Goal: Task Accomplishment & Management: Use online tool/utility

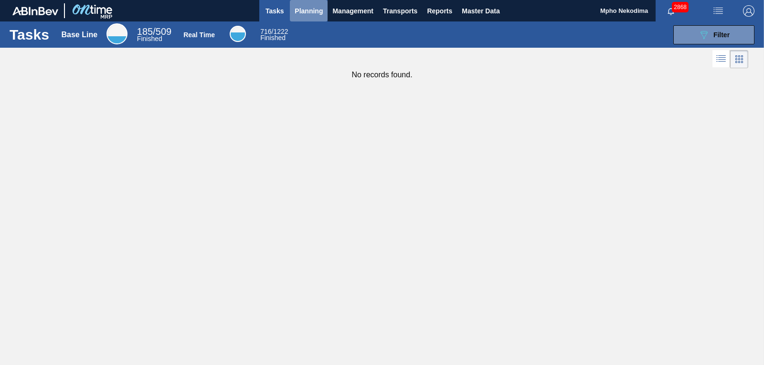
click at [309, 12] on span "Planning" at bounding box center [309, 10] width 28 height 11
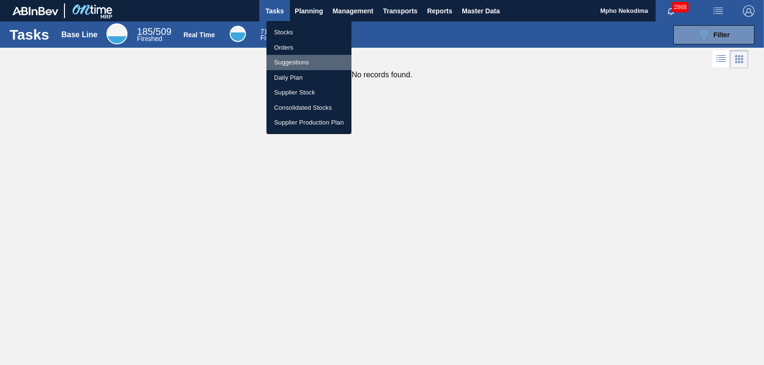
click at [304, 63] on li "Suggestions" at bounding box center [308, 62] width 85 height 15
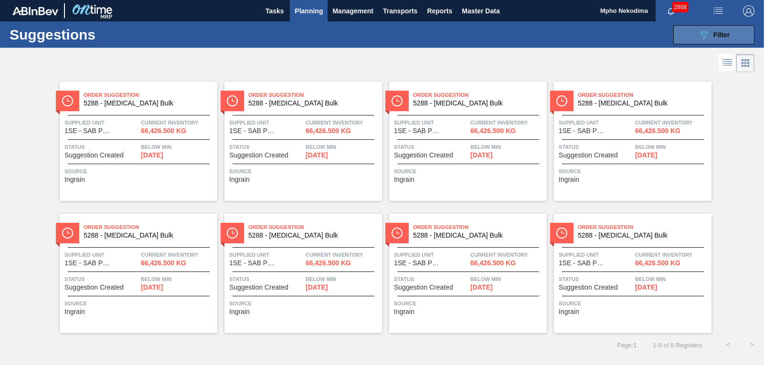
click at [704, 36] on icon "089F7B8B-B2A5-4AFE-B5C0-19BA573D28AC" at bounding box center [703, 34] width 11 height 11
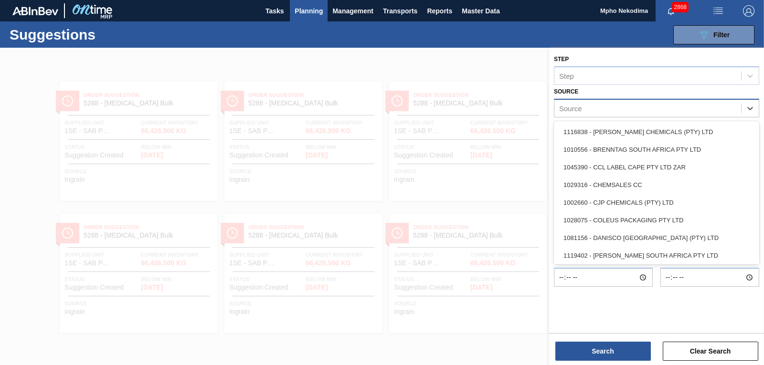
click at [702, 110] on div "Source" at bounding box center [647, 108] width 187 height 14
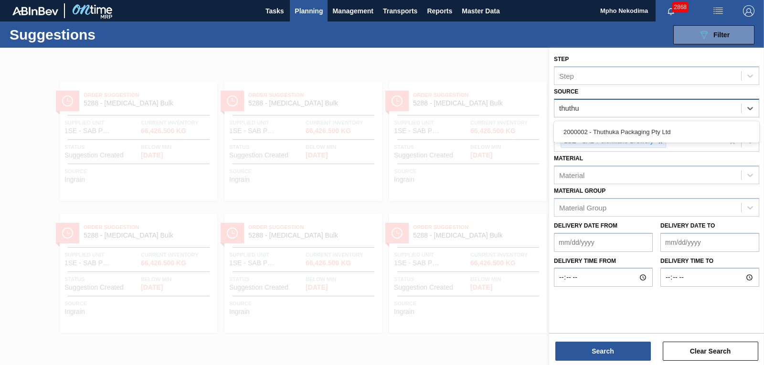
type input "thuthuk"
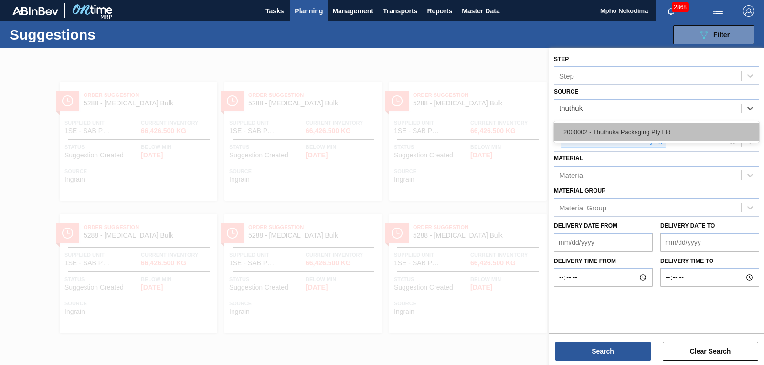
click at [676, 129] on div "2000002 - Thuthuka Packaging Pty Ltd" at bounding box center [656, 132] width 205 height 18
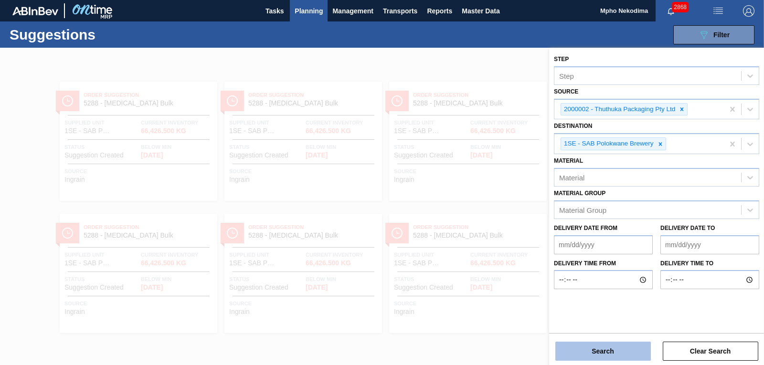
click at [624, 347] on button "Search" at bounding box center [603, 351] width 96 height 19
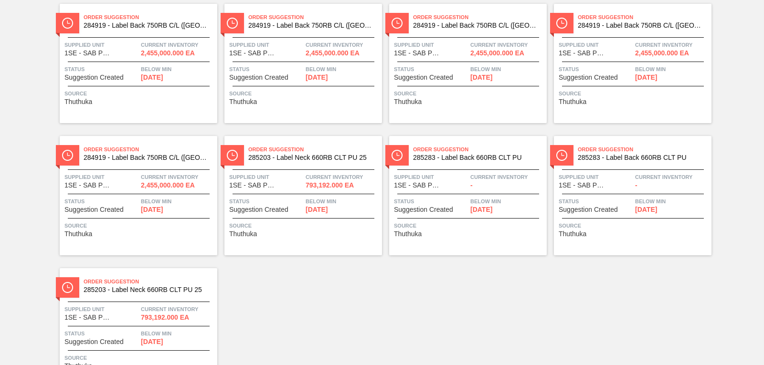
scroll to position [611, 0]
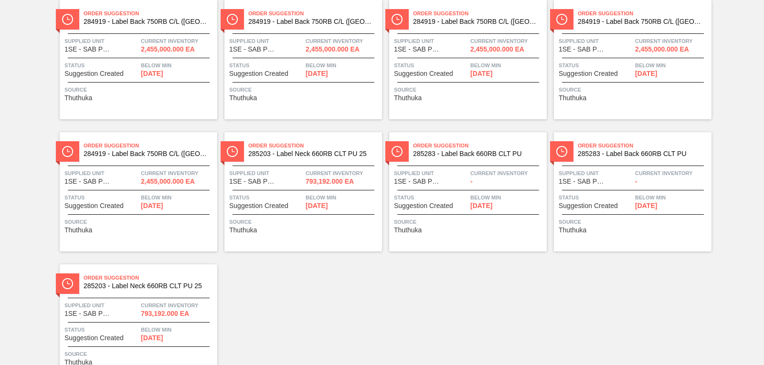
click at [317, 200] on span "Below Min" at bounding box center [343, 198] width 74 height 10
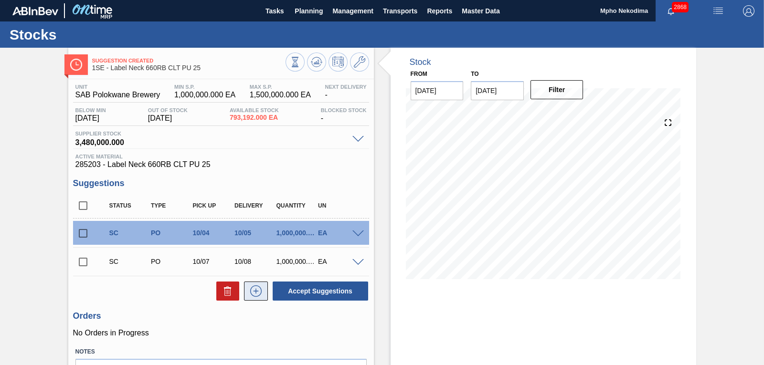
click at [255, 294] on icon at bounding box center [255, 291] width 15 height 11
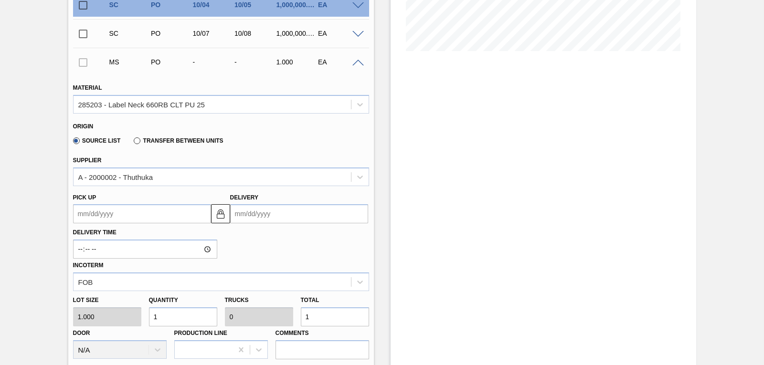
scroll to position [234, 0]
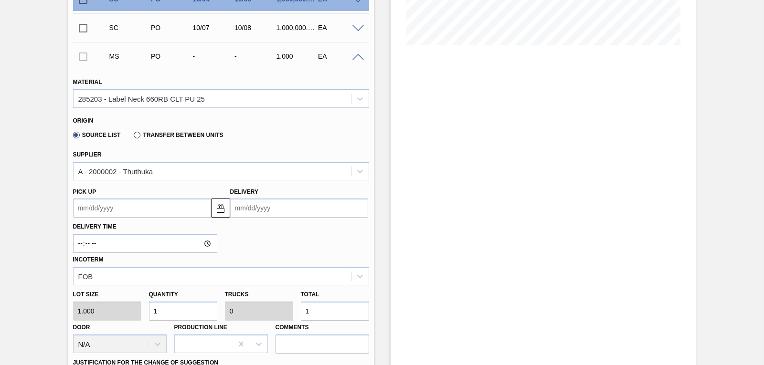
click at [248, 207] on input "Delivery" at bounding box center [299, 208] width 138 height 19
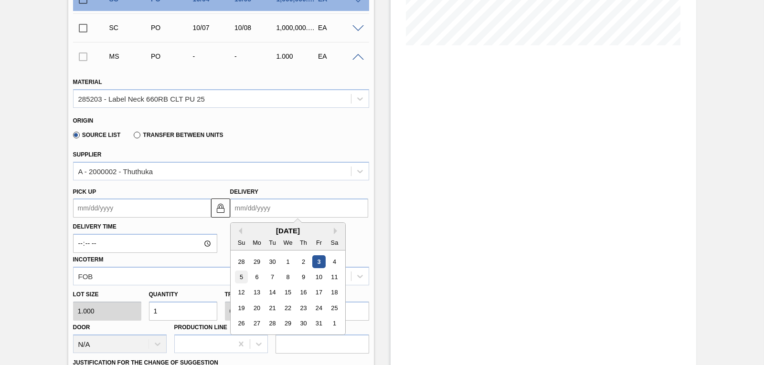
click at [243, 277] on div "5" at bounding box center [241, 277] width 13 height 13
type up3257038952 "[DATE]"
type input "[DATE]"
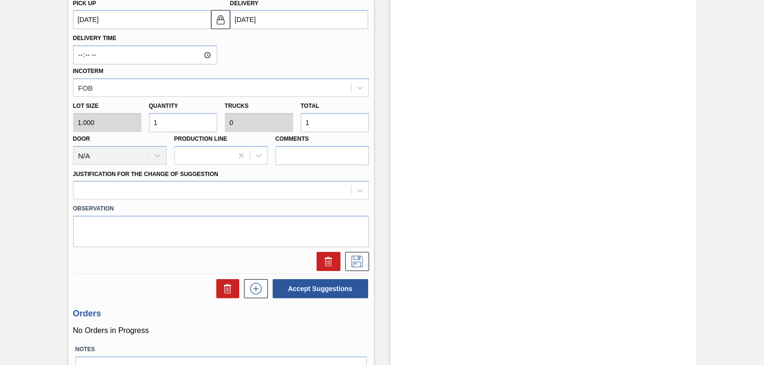
scroll to position [436, 0]
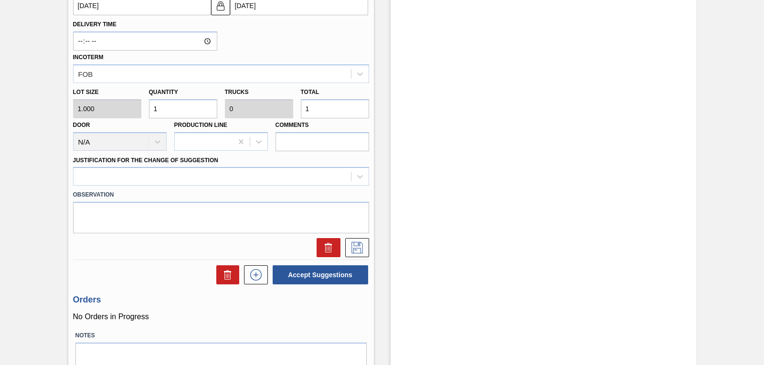
click at [114, 110] on div "Lot size 1.000 Quantity 1 Trucks 0 Total 1 Door N/A Production Line Comments" at bounding box center [221, 117] width 304 height 68
drag, startPoint x: 762, startPoint y: 206, endPoint x: 756, endPoint y: 169, distance: 37.7
click at [756, 169] on div "Suggestion Created 1SE - Label Neck 660RB CLT PU 25 Unit SAB Polokwane Brewery …" at bounding box center [382, 9] width 764 height 796
click at [573, 197] on div "Stock From 10/03/2025 to 10/17/2025 Filter 10/17 Stock Projection 1,594,681 SAP…" at bounding box center [544, 9] width 306 height 796
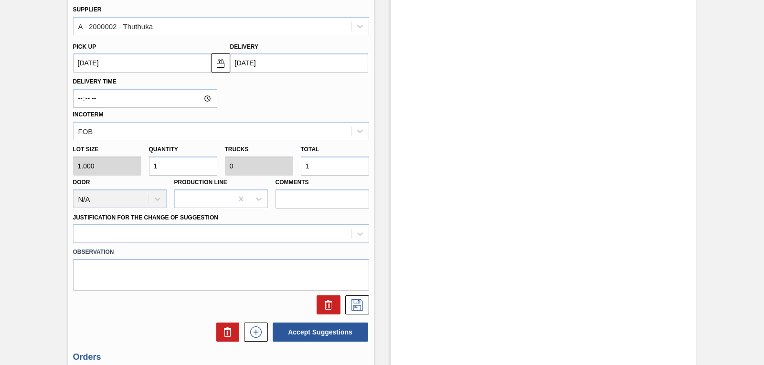
scroll to position [360, 0]
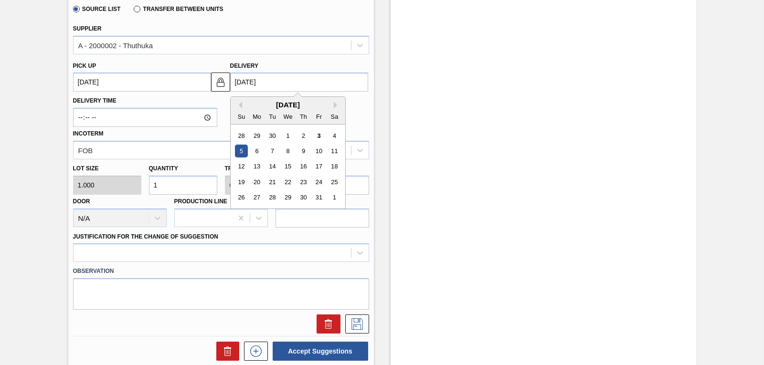
click at [256, 81] on input "[DATE]" at bounding box center [299, 82] width 138 height 19
click at [254, 154] on div "6" at bounding box center [256, 151] width 13 height 13
type up3257038952 "[DATE]"
type input "[DATE]"
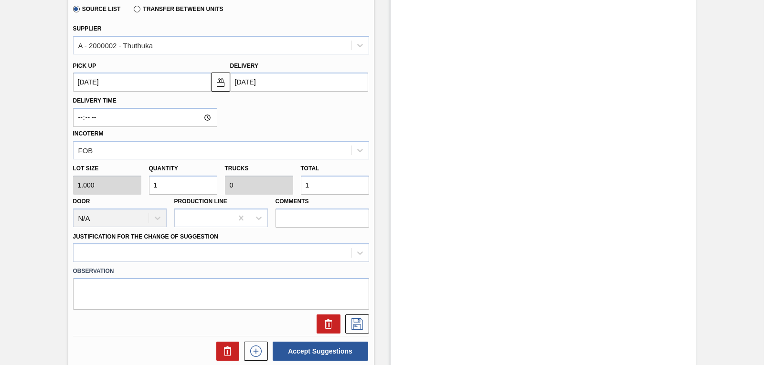
click at [128, 184] on div "Lot size 1.000 Quantity 1 Trucks 0 Total 1 Door N/A Production Line Comments" at bounding box center [221, 194] width 304 height 68
type input "9"
type input "90"
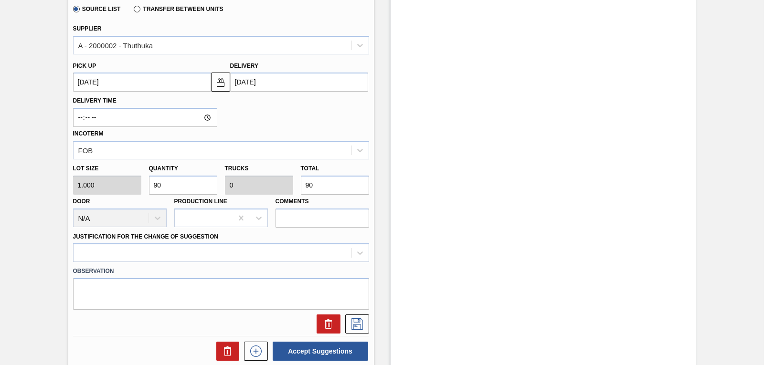
type input "900"
type input "0.001"
type input "900"
type input "9,000"
type input "0.009"
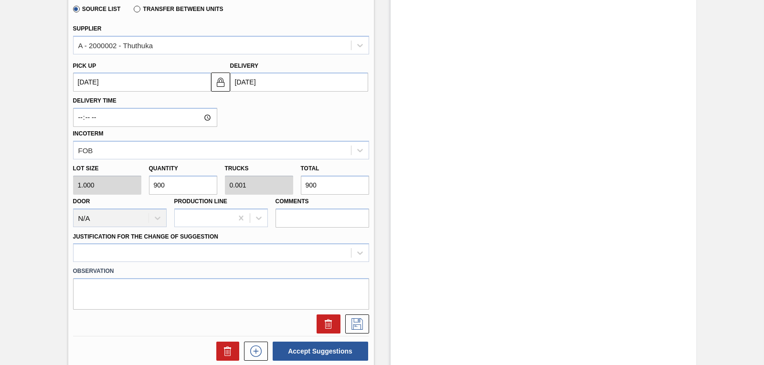
type input "9,000"
type input "90,000"
type input "0.09"
type input "90,000"
type input "900,000"
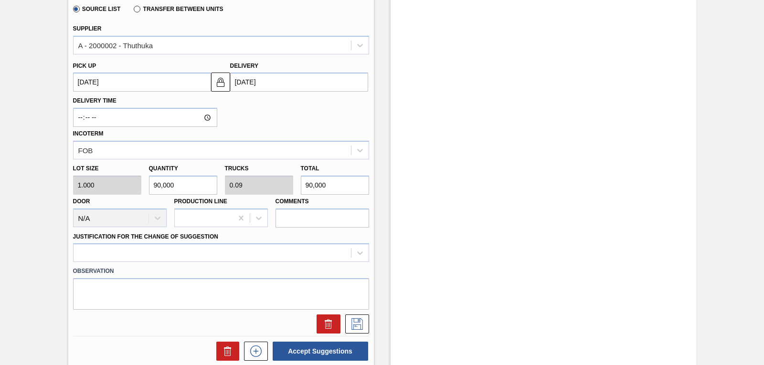
type input "0.9"
type input "900,000"
click at [360, 253] on div at bounding box center [221, 253] width 296 height 19
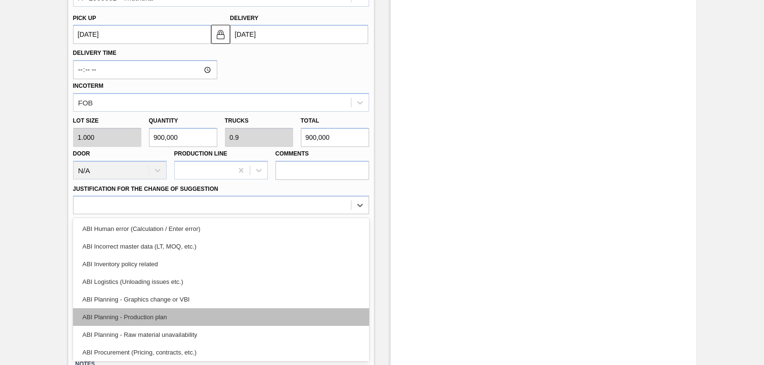
click at [235, 318] on div "ABI Planning - Production plan" at bounding box center [221, 318] width 296 height 18
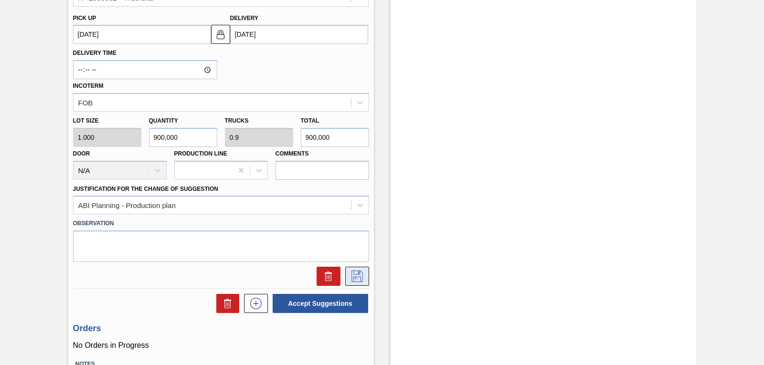
click at [351, 277] on icon at bounding box center [356, 276] width 11 height 11
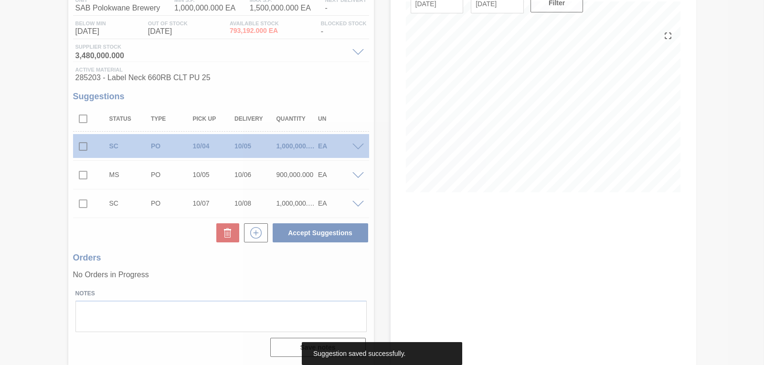
scroll to position [87, 0]
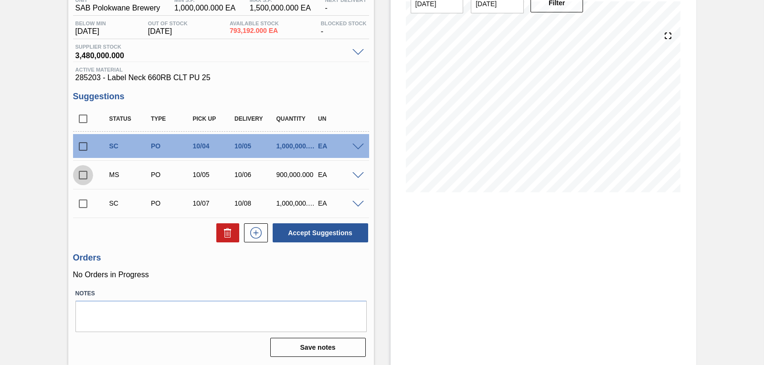
click at [81, 178] on input "checkbox" at bounding box center [83, 175] width 20 height 20
click at [323, 234] on button "Accept Suggestions" at bounding box center [321, 232] width 96 height 19
checkbox input "false"
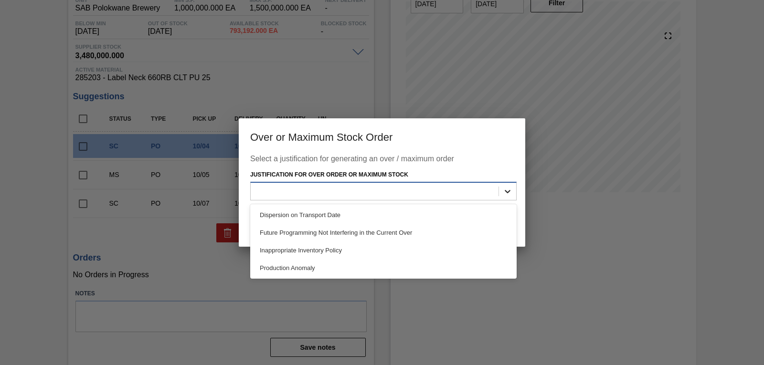
click at [505, 192] on icon at bounding box center [508, 192] width 10 height 10
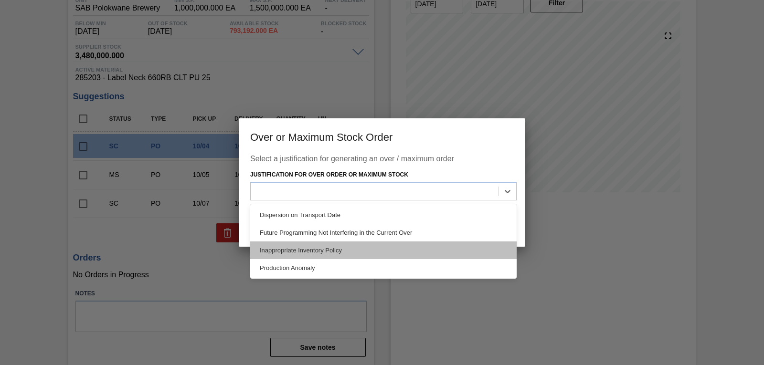
click at [436, 247] on div "Inappropriate Inventory Policy" at bounding box center [383, 251] width 266 height 18
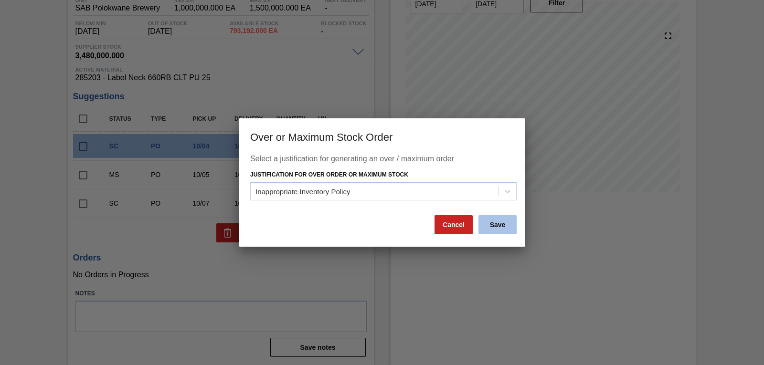
click at [492, 224] on button "Save" at bounding box center [498, 224] width 38 height 19
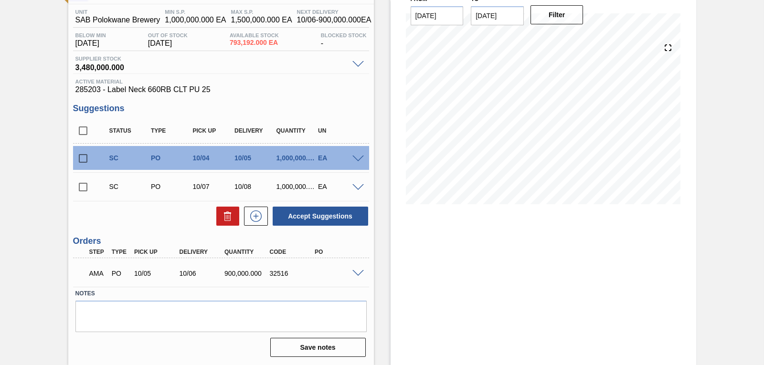
scroll to position [75, 0]
click at [356, 273] on span at bounding box center [357, 273] width 11 height 7
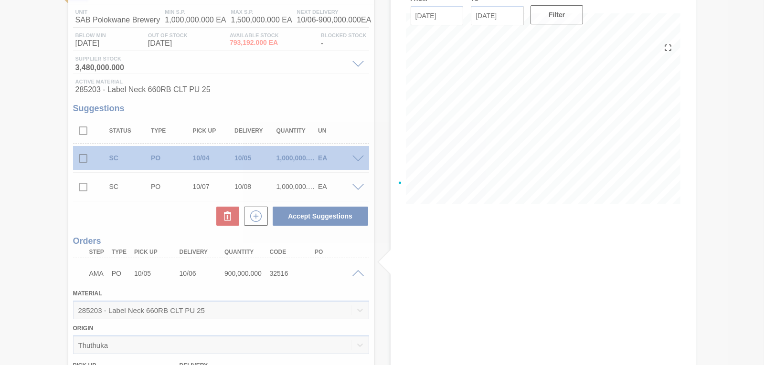
scroll to position [87, 0]
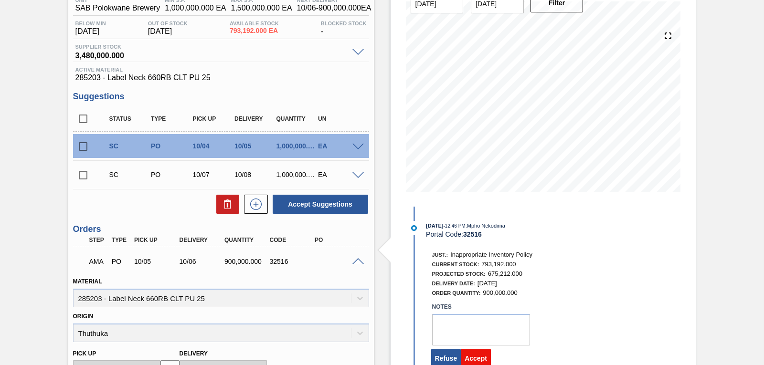
click at [478, 357] on button "Accept" at bounding box center [476, 358] width 30 height 19
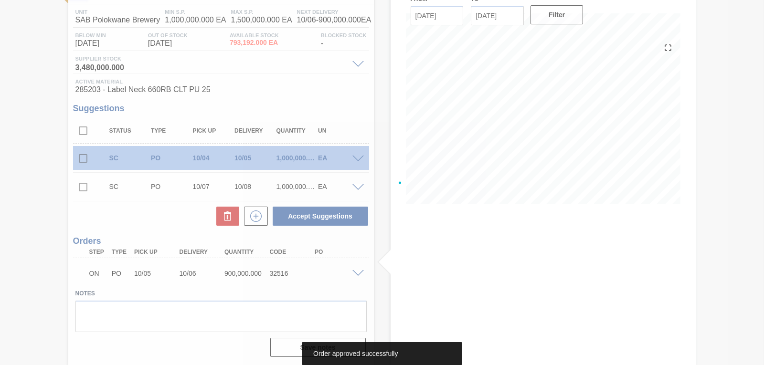
scroll to position [75, 0]
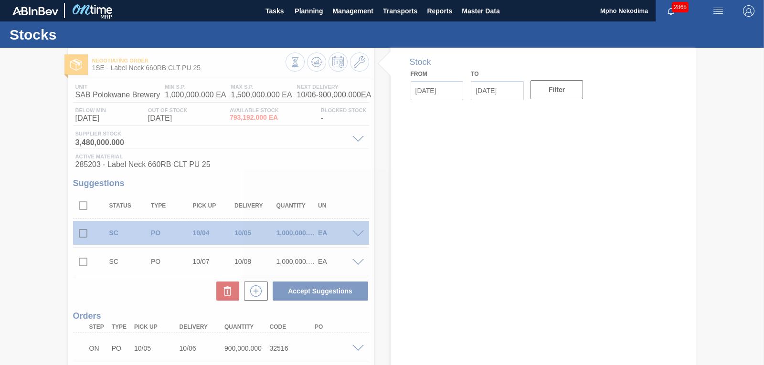
type input "[DATE]"
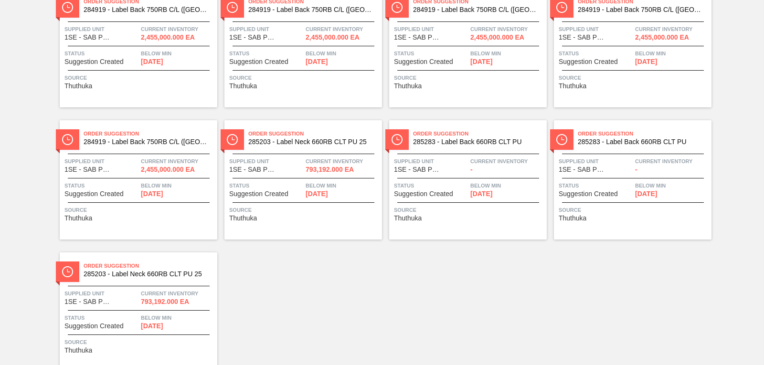
scroll to position [653, 0]
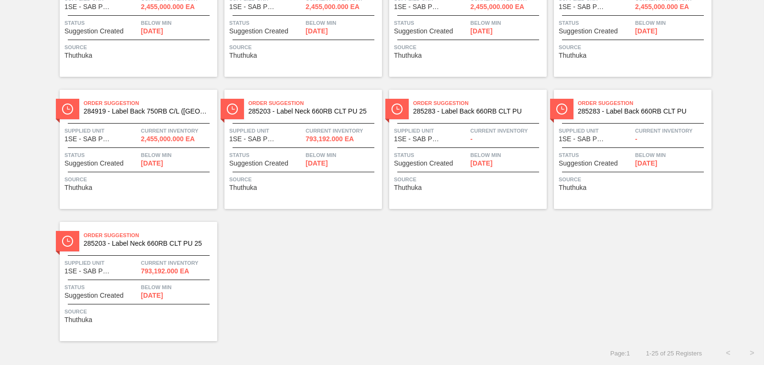
click at [652, 163] on span "[DATE]" at bounding box center [646, 163] width 22 height 7
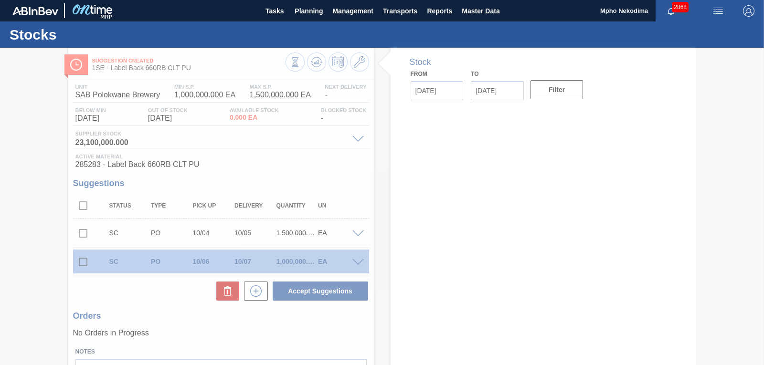
type input "[DATE]"
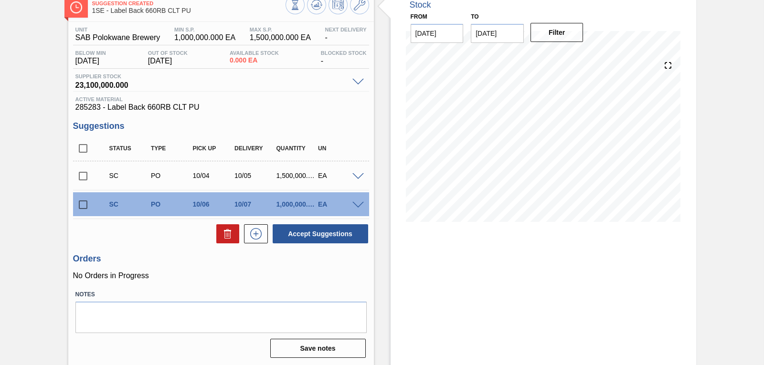
scroll to position [58, 0]
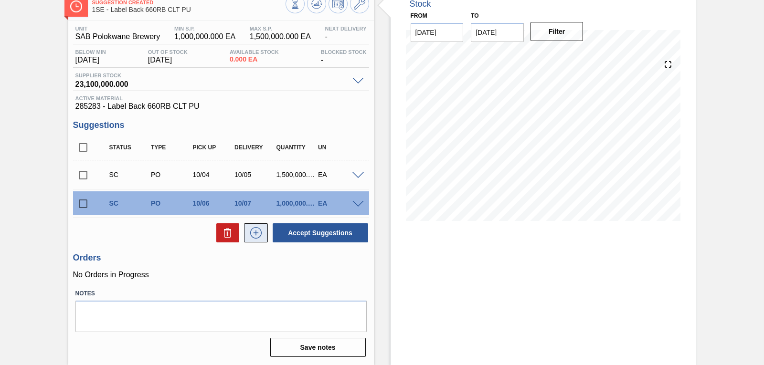
click at [254, 232] on icon at bounding box center [255, 232] width 15 height 11
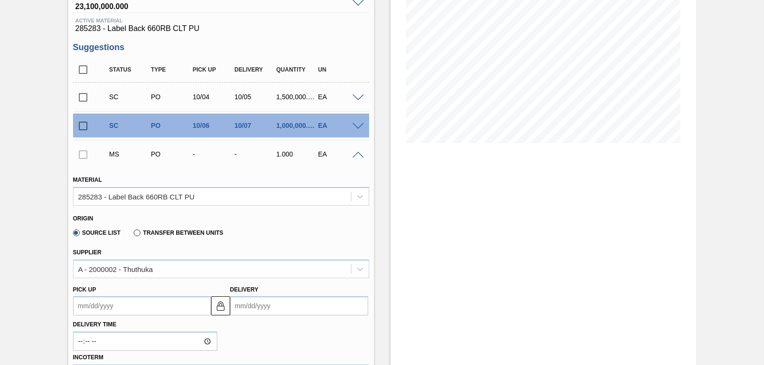
scroll to position [154, 0]
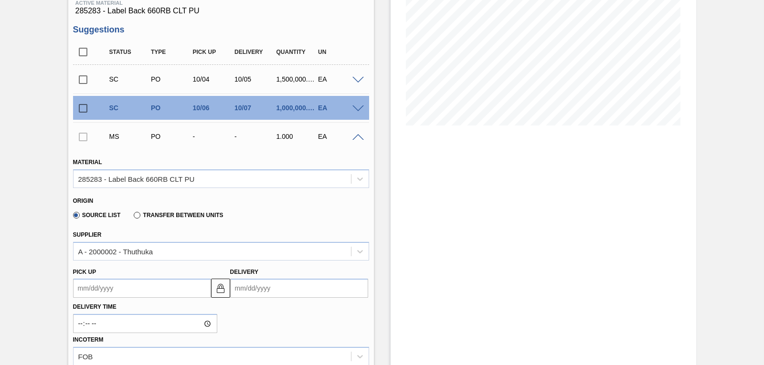
click at [241, 286] on input "Delivery" at bounding box center [299, 288] width 138 height 19
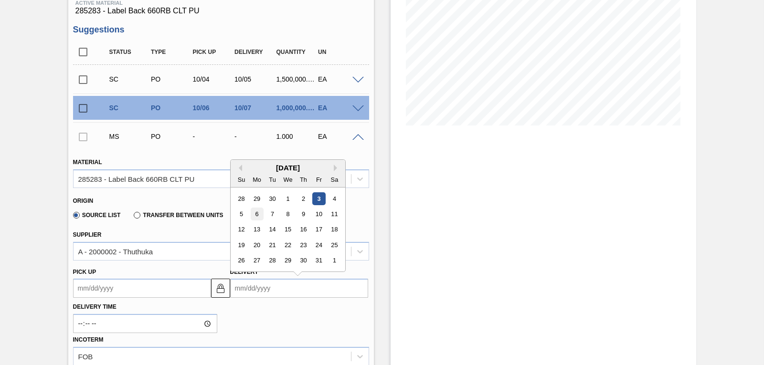
click at [257, 213] on div "6" at bounding box center [256, 214] width 13 height 13
type up3257038953 "[DATE]"
type input "[DATE]"
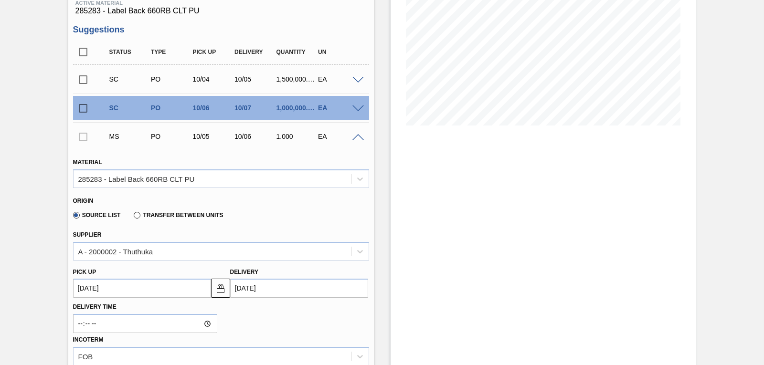
click at [437, 253] on div "Stock From 10/03/2025 to 10/17/2025 Filter 10/15 Stock Projection 1,278,854 SAP…" at bounding box center [544, 292] width 306 height 796
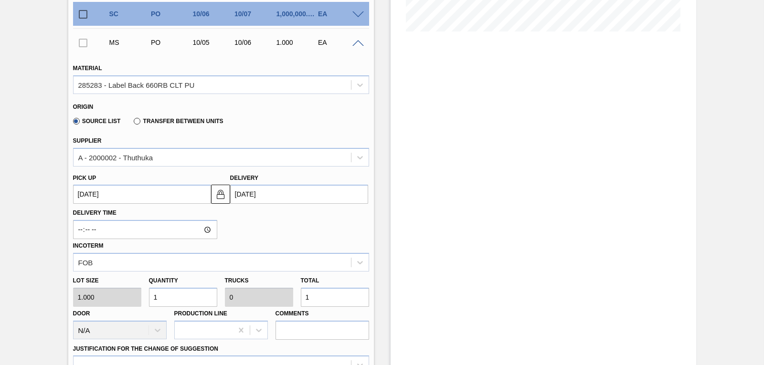
scroll to position [249, 0]
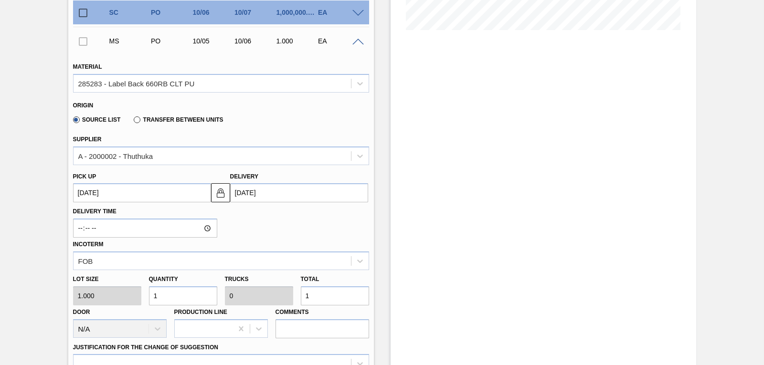
click at [122, 293] on div "Lot size 1.000 Quantity 1 Trucks 0 Total 1 Door N/A Production Line Comments" at bounding box center [221, 304] width 304 height 68
type input "9"
type input "90"
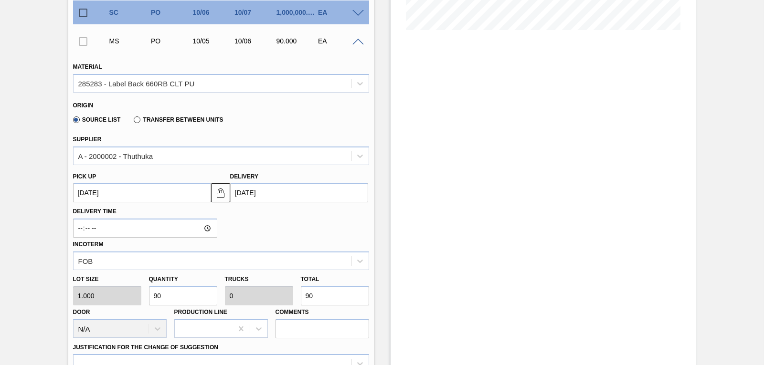
type input "900"
type input "0.001"
type input "900"
type input "9,000"
type input "0.006"
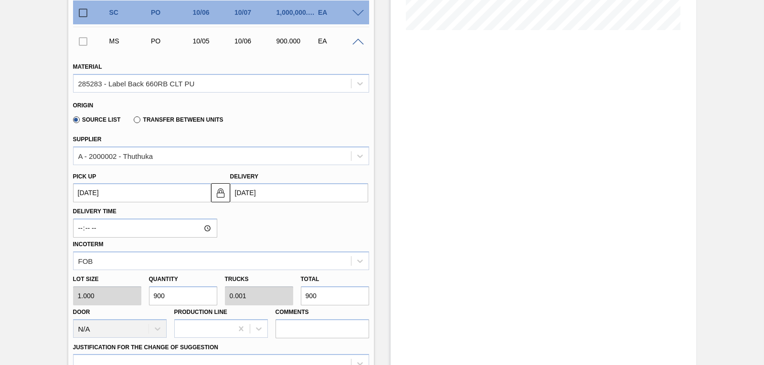
type input "9,000"
type input "90,000"
type input "0.06"
type input "90,000"
type input "900,000"
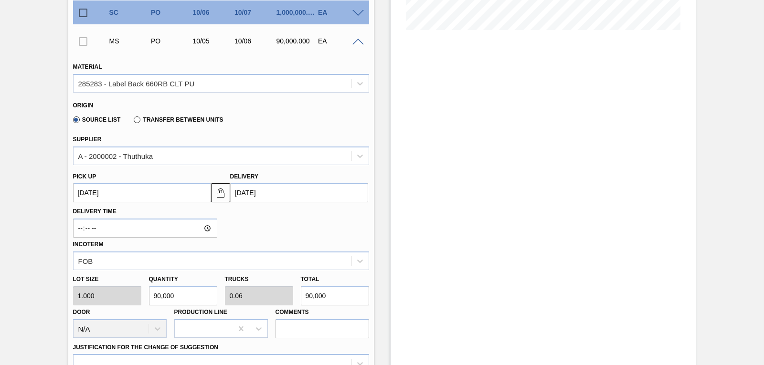
type input "0.6"
type input "900,000"
click at [442, 254] on div "Stock From 10/03/2025 to 10/17/2025 Filter 10/15 Stock Projection 1,278,854 SAP…" at bounding box center [544, 196] width 306 height 796
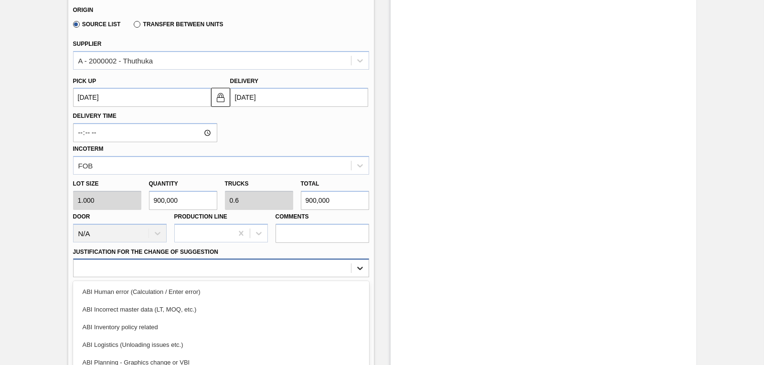
scroll to position [408, 0]
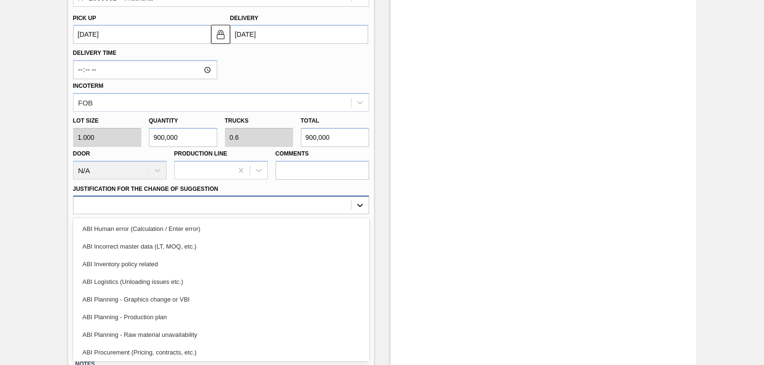
click at [356, 214] on div "option ABI Inventory policy related focused, 3 of 18. 18 results available. Use…" at bounding box center [221, 205] width 296 height 19
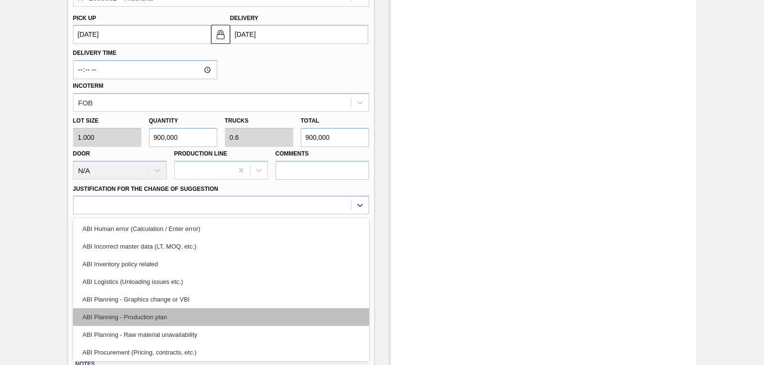
click at [243, 312] on div "ABI Planning - Production plan" at bounding box center [221, 318] width 296 height 18
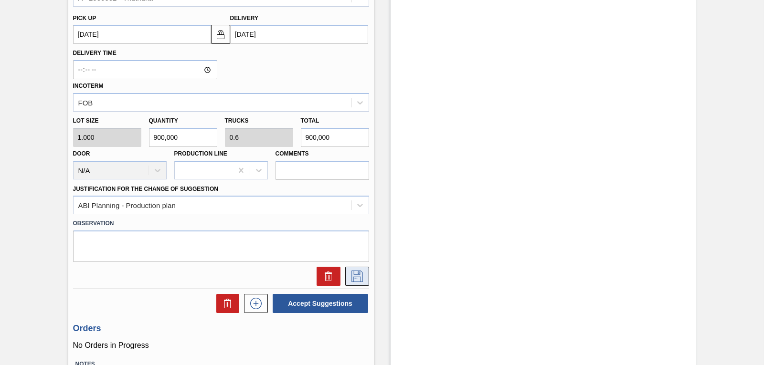
click at [357, 282] on icon at bounding box center [357, 276] width 15 height 11
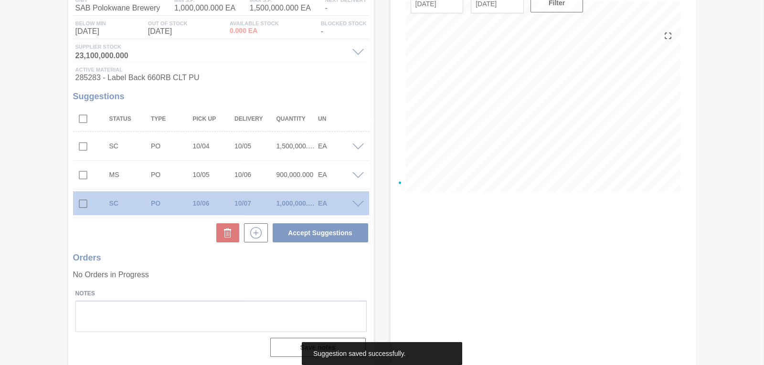
scroll to position [87, 0]
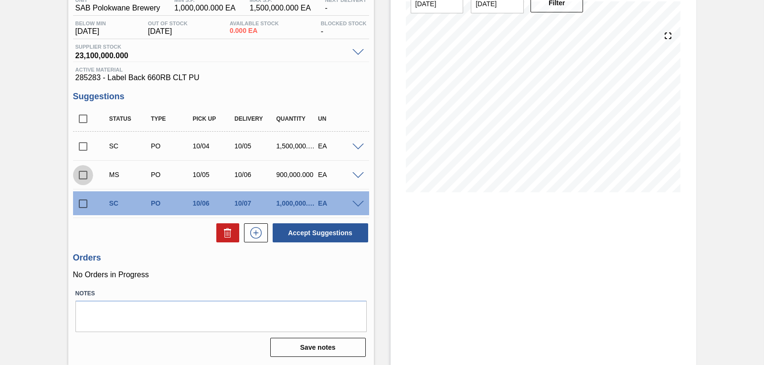
click at [82, 175] on input "checkbox" at bounding box center [83, 175] width 20 height 20
click at [298, 235] on button "Accept Suggestions" at bounding box center [321, 232] width 96 height 19
checkbox input "false"
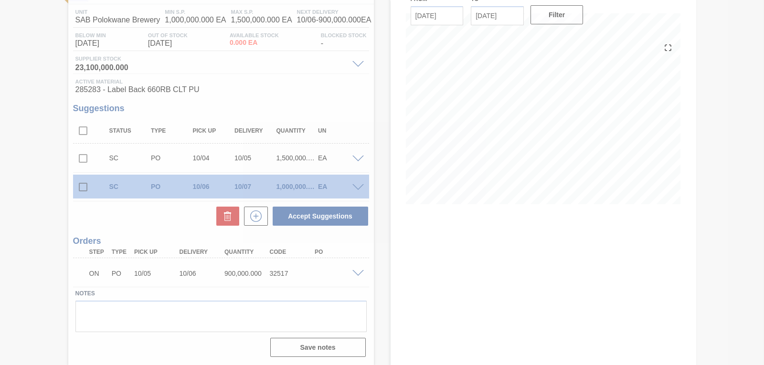
scroll to position [75, 0]
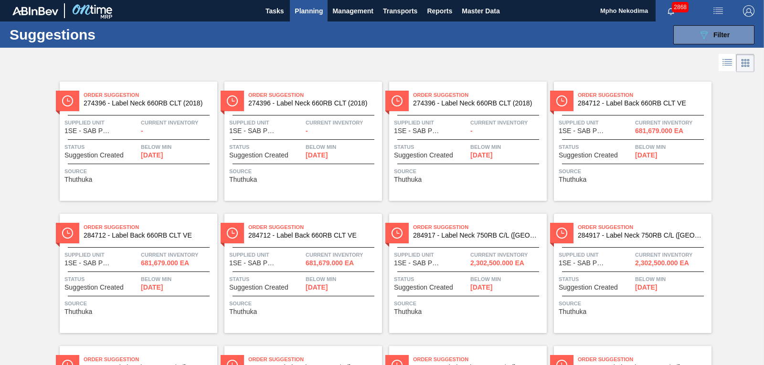
click at [163, 283] on span "Below Min" at bounding box center [178, 280] width 74 height 10
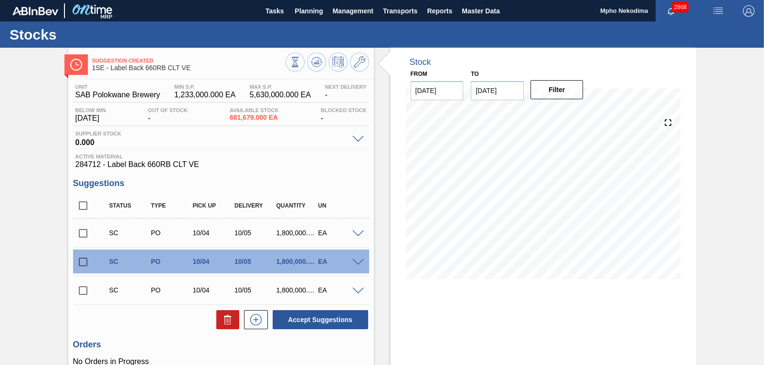
click at [581, 299] on div "Stock From 10/03/2025 to 10/17/2025 Filter 10/17 Stock Projection 6,081,679 SAP…" at bounding box center [544, 250] width 306 height 404
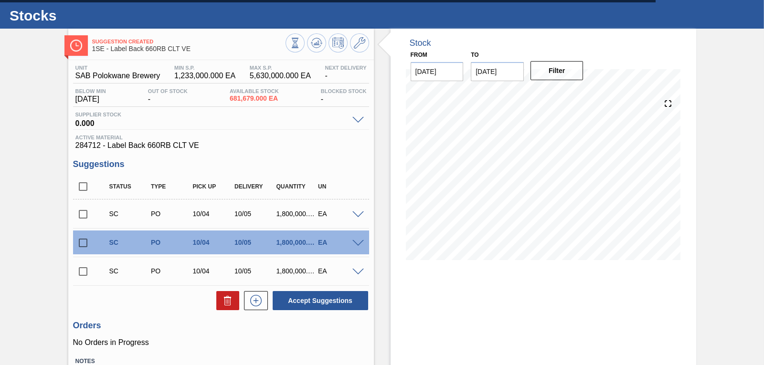
scroll to position [38, 0]
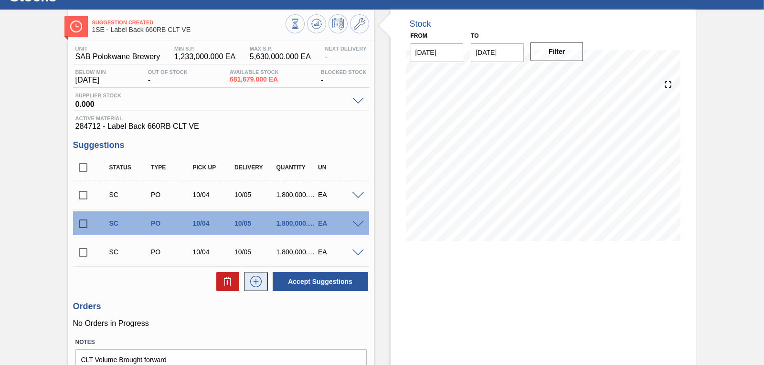
click at [253, 285] on icon at bounding box center [255, 281] width 15 height 11
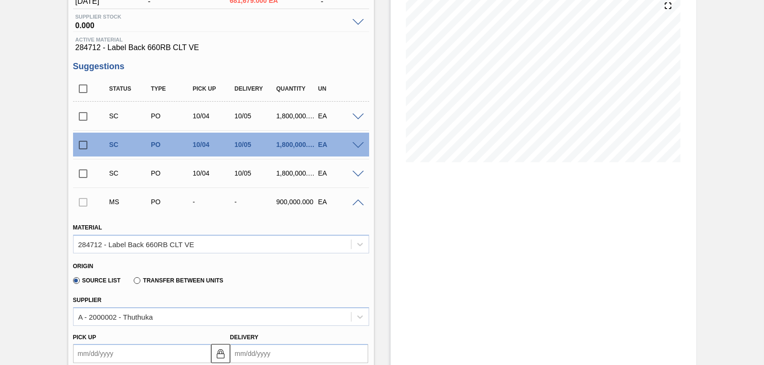
scroll to position [115, 0]
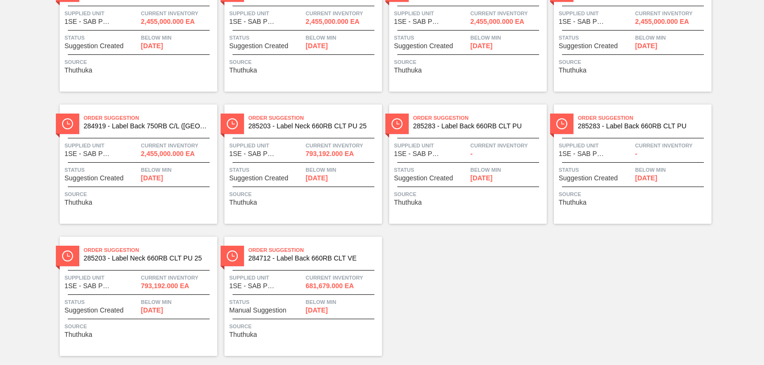
scroll to position [653, 0]
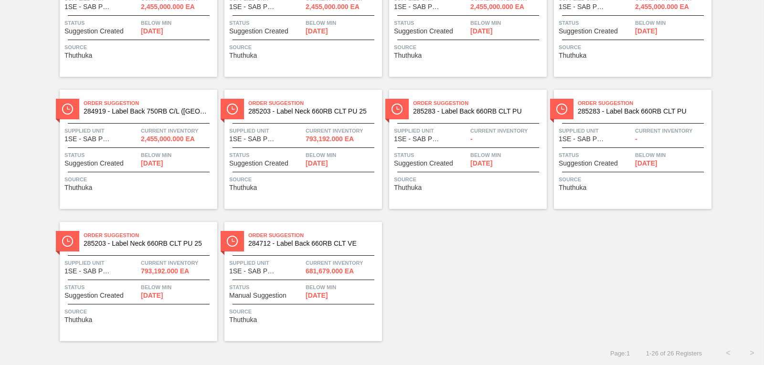
click at [95, 242] on span "285203 - Label Neck 660RB CLT PU 25" at bounding box center [147, 243] width 126 height 7
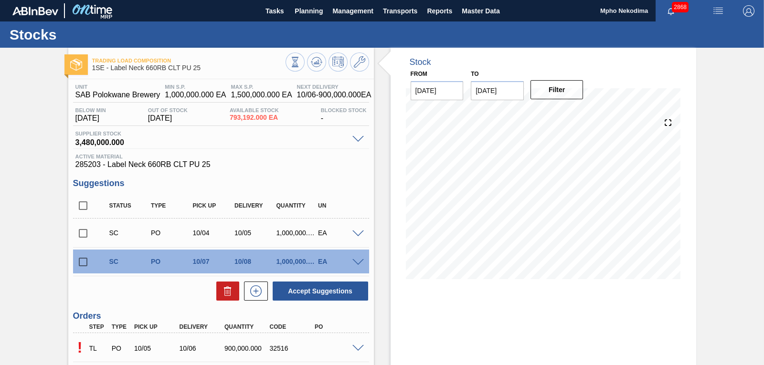
click at [658, 307] on div "Stock From 10/03/2025 to 10/17/2025 Filter" at bounding box center [544, 244] width 306 height 393
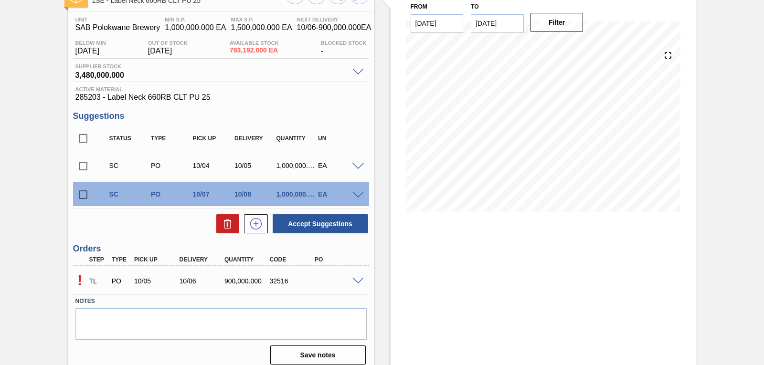
scroll to position [75, 0]
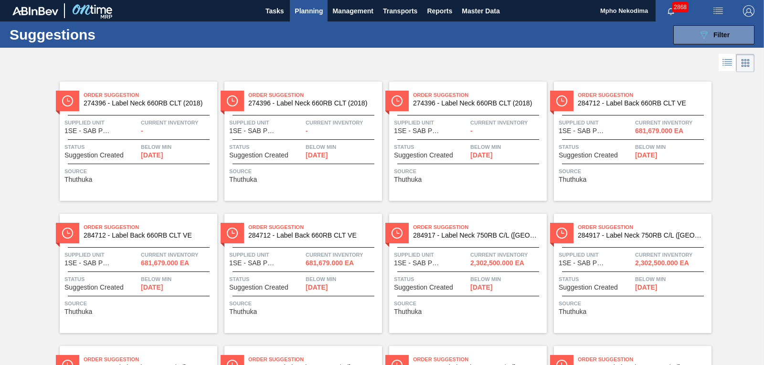
click at [271, 285] on span "Suggestion Created" at bounding box center [258, 287] width 59 height 7
click at [723, 223] on div "Order Suggestion 284917 - Label Neck 750RB C/L (Hogwarts)" at bounding box center [657, 231] width 158 height 17
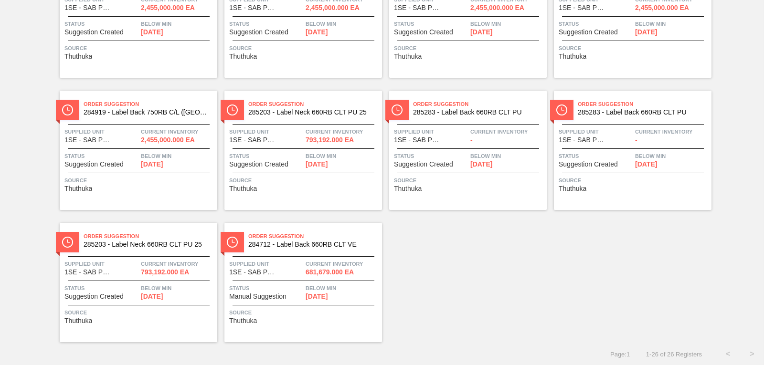
scroll to position [653, 0]
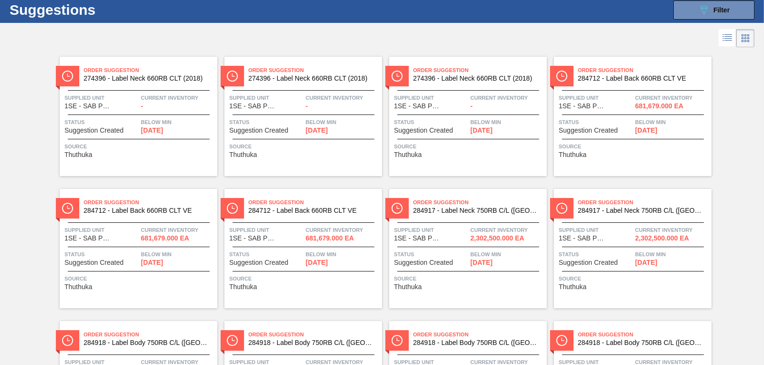
scroll to position [23, 0]
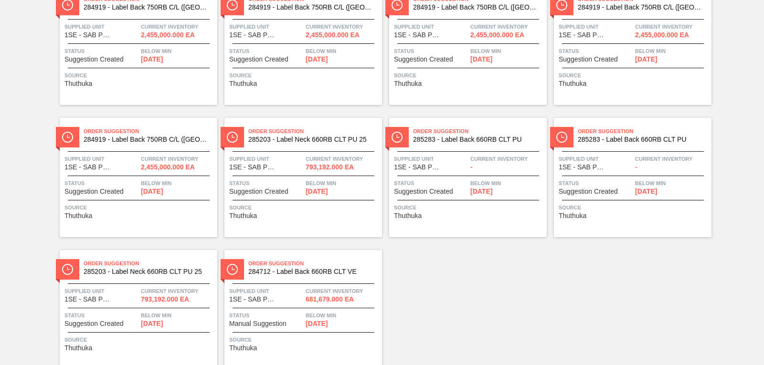
scroll to position [653, 0]
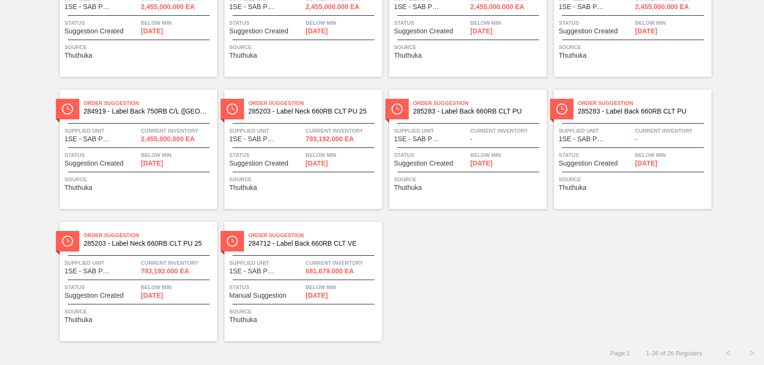
click at [78, 293] on span "Suggestion Created" at bounding box center [93, 295] width 59 height 7
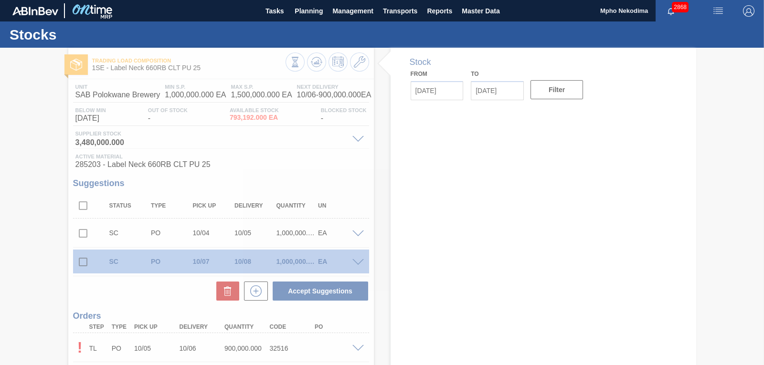
type input "[DATE]"
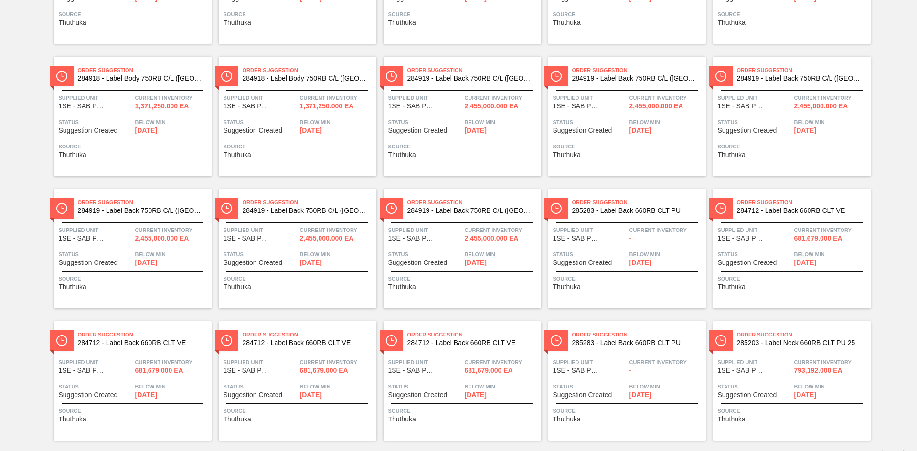
scroll to position [303, 0]
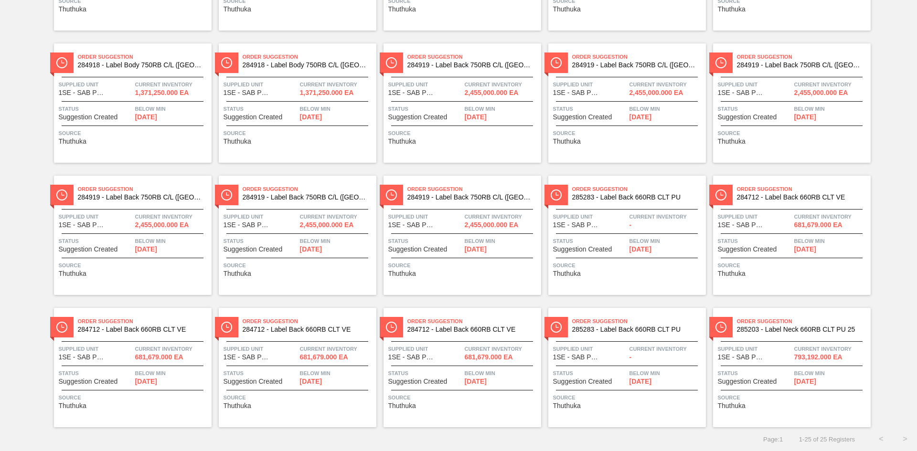
click at [157, 380] on span "[DATE]" at bounding box center [146, 381] width 22 height 7
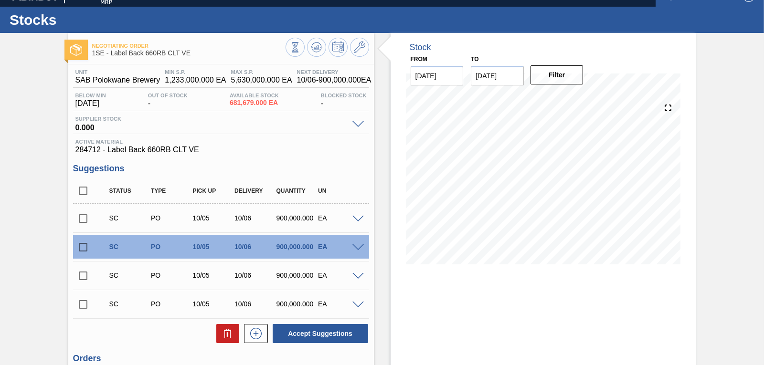
scroll to position [12, 0]
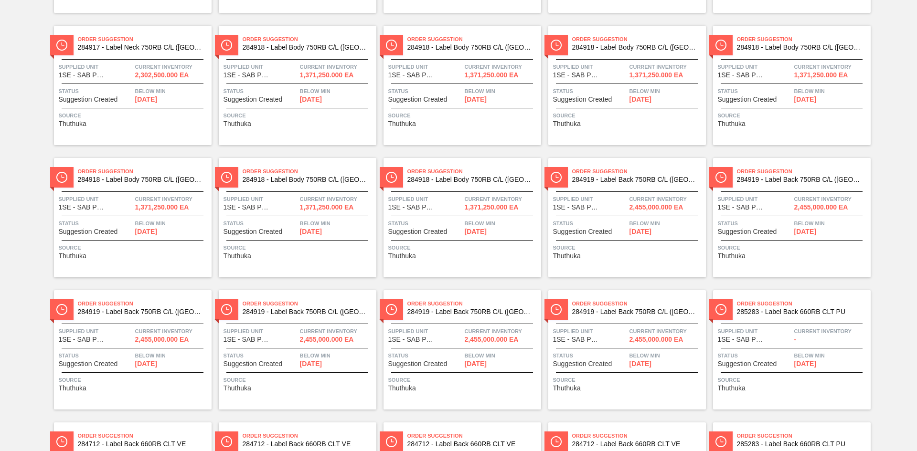
scroll to position [303, 0]
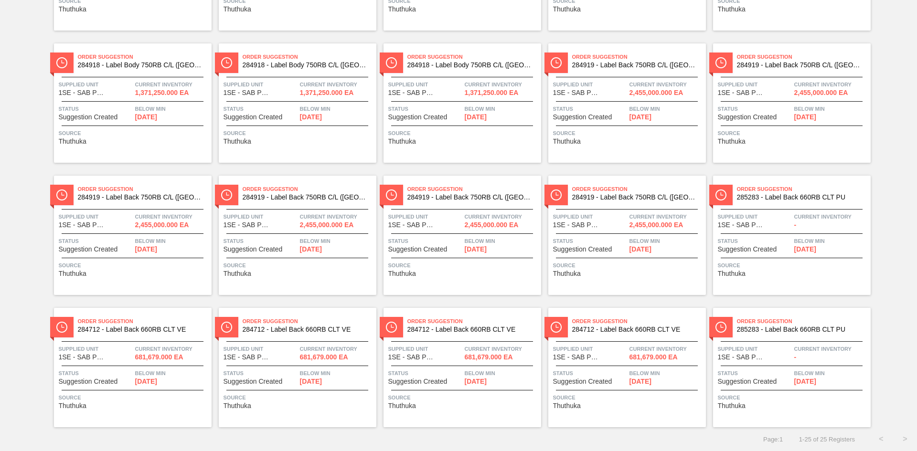
click at [147, 379] on span "[DATE]" at bounding box center [146, 381] width 22 height 7
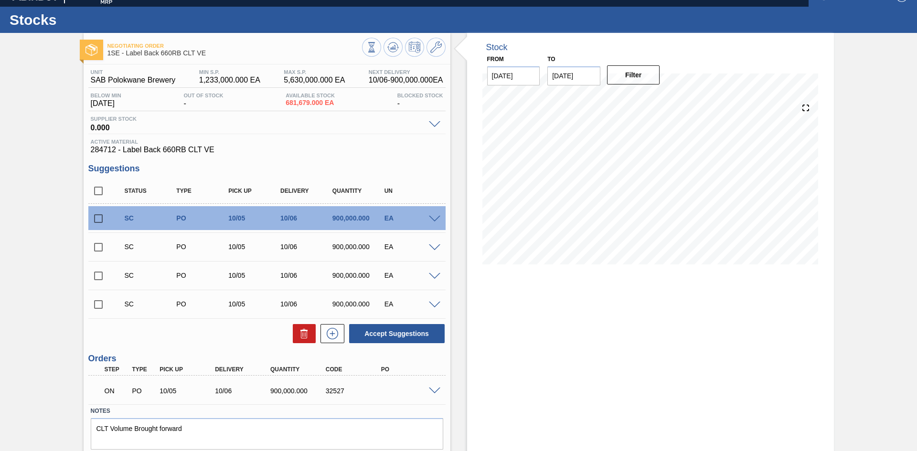
scroll to position [46, 0]
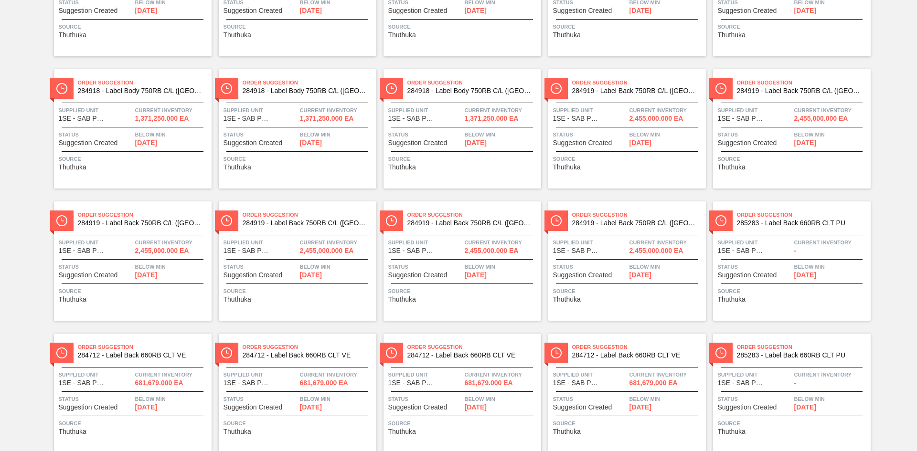
scroll to position [303, 0]
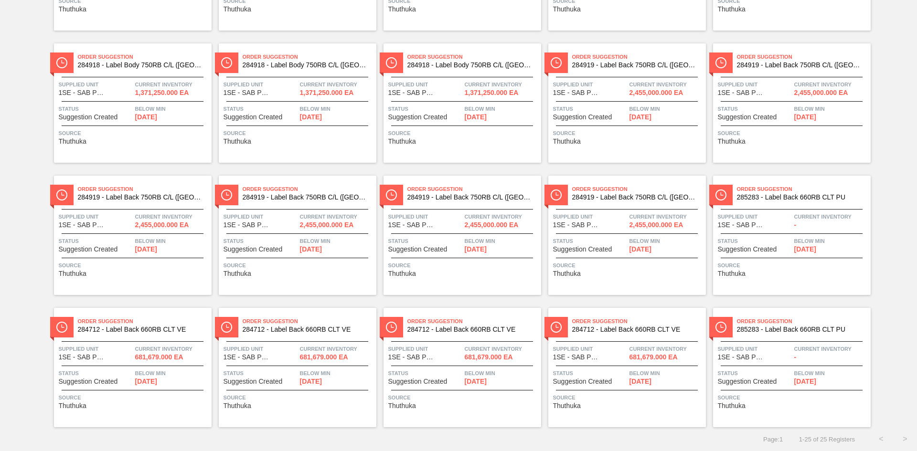
click at [755, 382] on span "Suggestion Created" at bounding box center [747, 381] width 59 height 7
